Goal: Transaction & Acquisition: Register for event/course

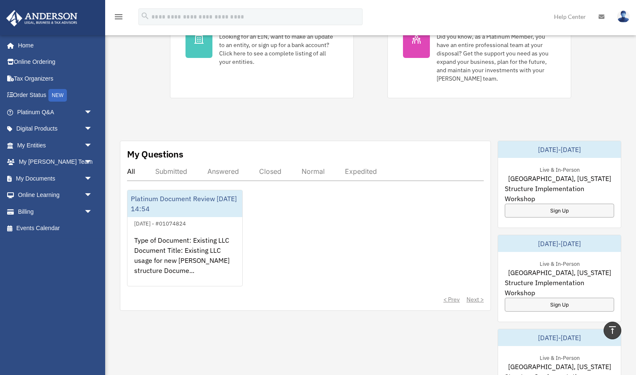
scroll to position [236, 0]
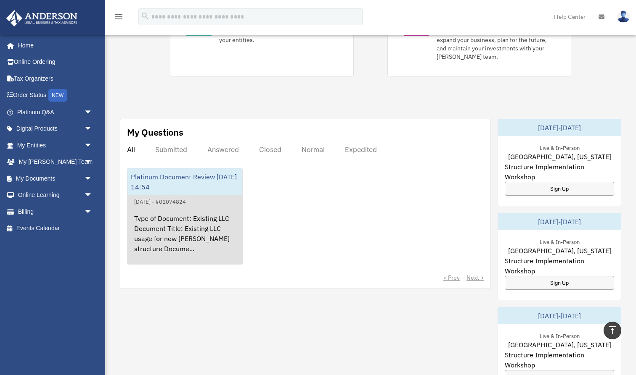
click at [207, 225] on div "Type of Document: Existing LLC Document Title: Existing LLC usage for new [PERS…" at bounding box center [184, 240] width 115 height 66
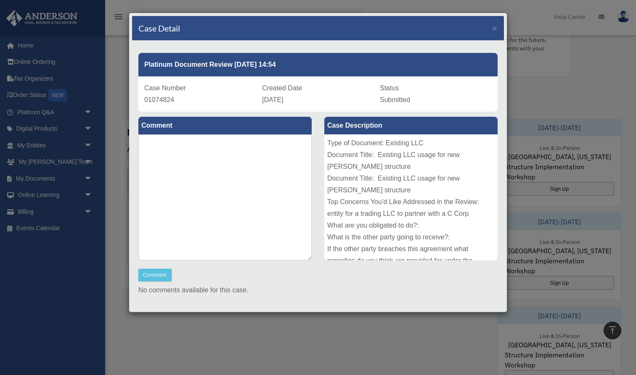
scroll to position [0, 0]
click at [495, 27] on span "×" at bounding box center [494, 28] width 5 height 10
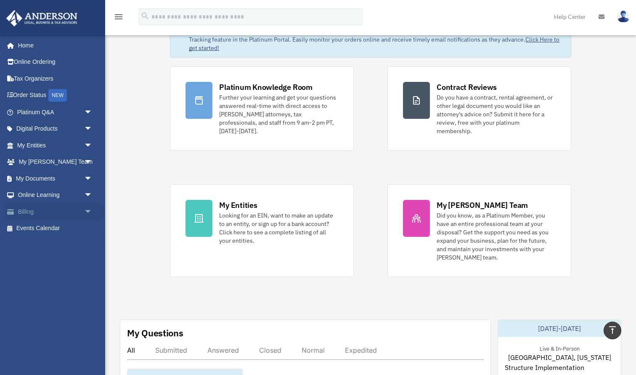
scroll to position [33, 0]
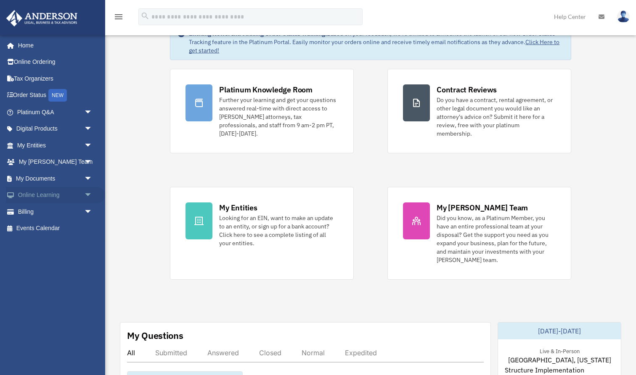
click at [87, 193] on span "arrow_drop_down" at bounding box center [92, 195] width 17 height 17
click at [48, 210] on link "Courses" at bounding box center [58, 211] width 93 height 17
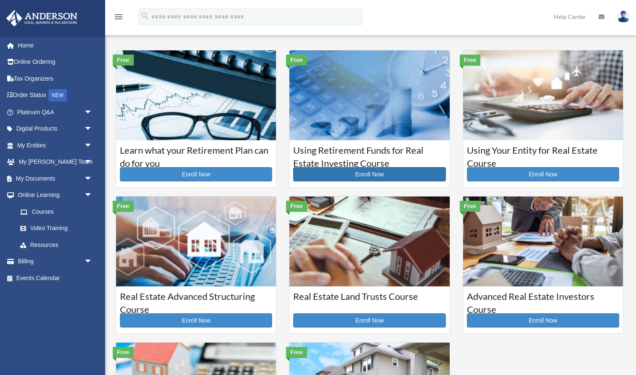
click at [348, 174] on link "Enroll Now" at bounding box center [369, 174] width 152 height 14
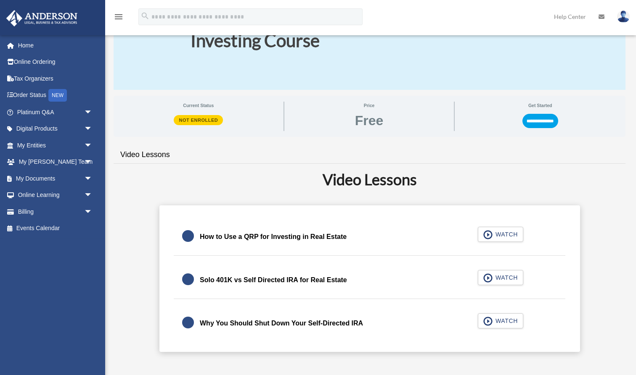
scroll to position [77, 0]
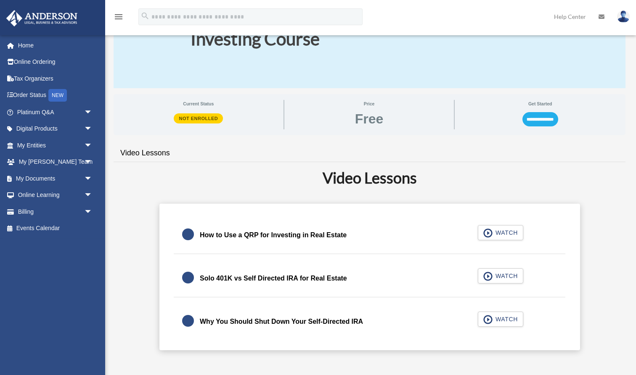
click at [532, 121] on input "**********" at bounding box center [540, 119] width 36 height 14
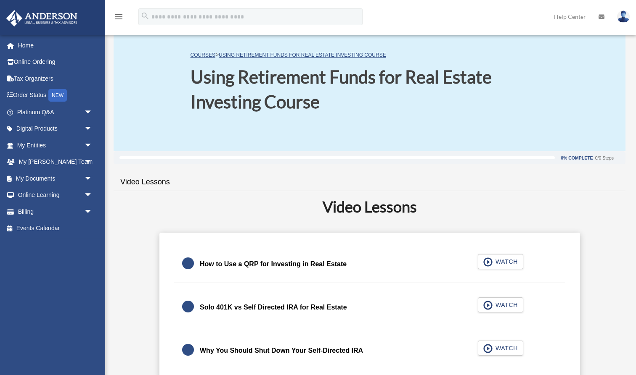
scroll to position [11, 0]
